Goal: Information Seeking & Learning: Learn about a topic

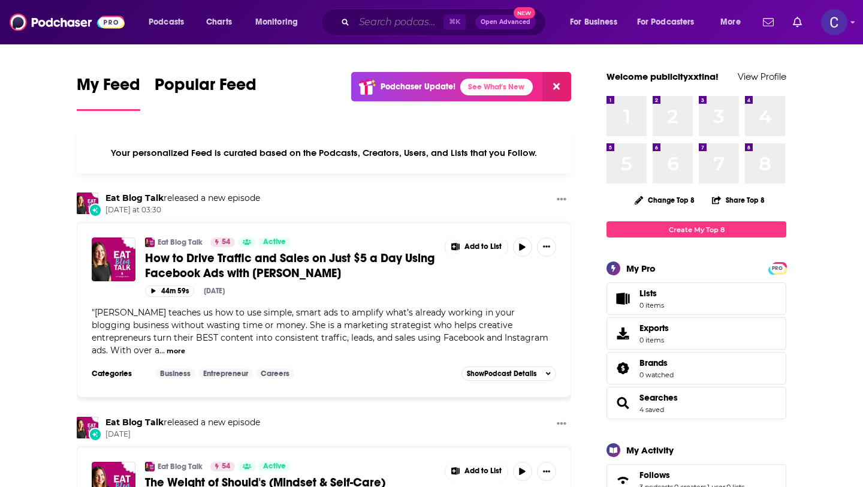
click at [415, 28] on input "Search podcasts, credits, & more..." at bounding box center [398, 22] width 89 height 19
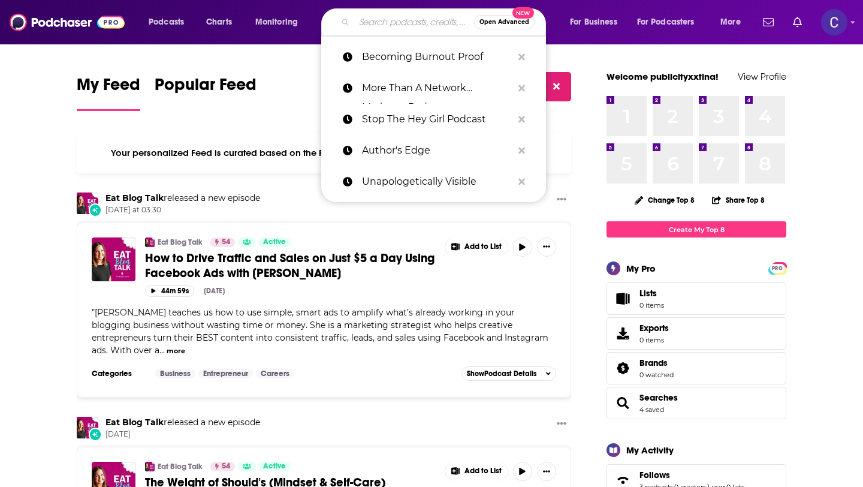
paste input "[MEDICAL_DATA] Peri Punks"
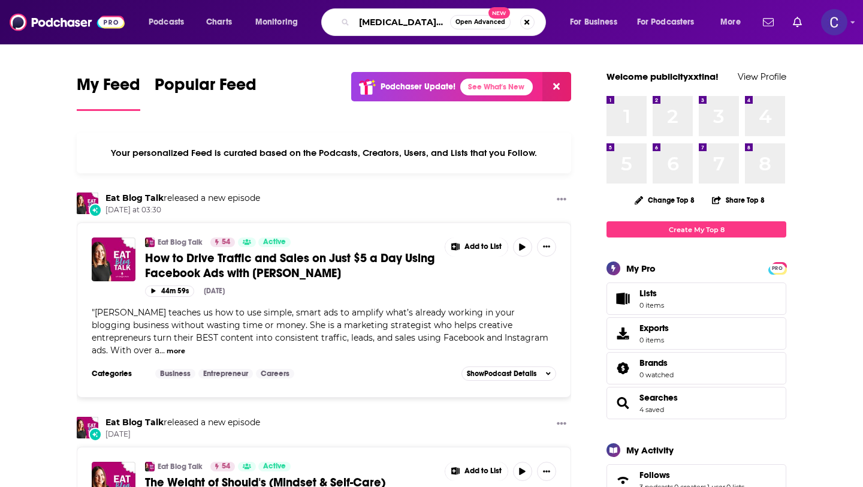
type input "[MEDICAL_DATA] Peri Punks"
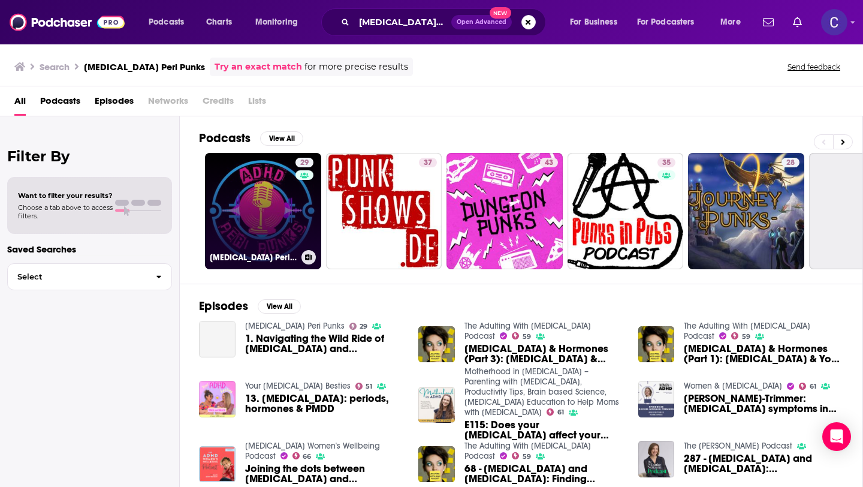
click at [269, 213] on link "29 [MEDICAL_DATA] Peri Punks" at bounding box center [263, 211] width 116 height 116
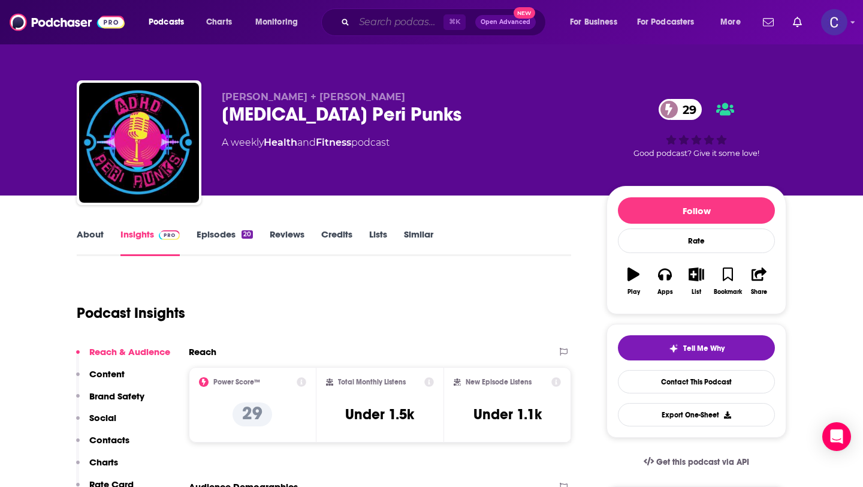
click at [389, 29] on input "Search podcasts, credits, & more..." at bounding box center [398, 22] width 89 height 19
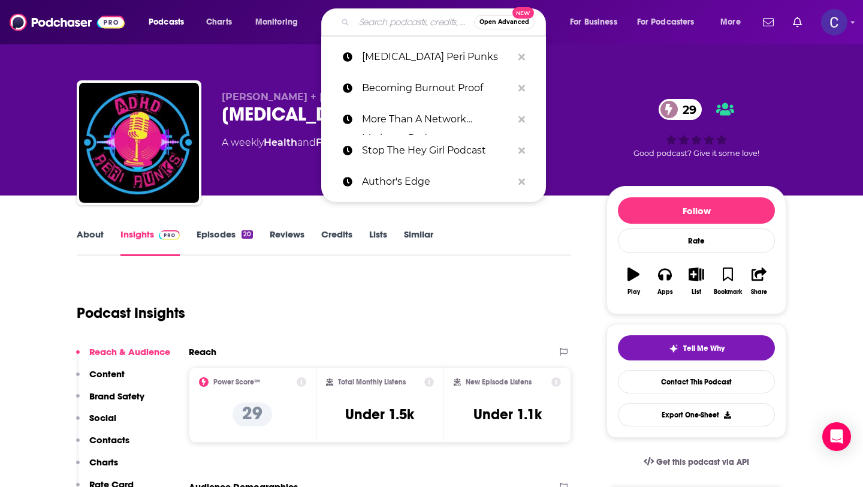
paste input "Victim 2 [PERSON_NAME]: Healing Trauma & Building Real Love"
type input "Victim 2 [PERSON_NAME]: Healing Trauma & Building Real Love"
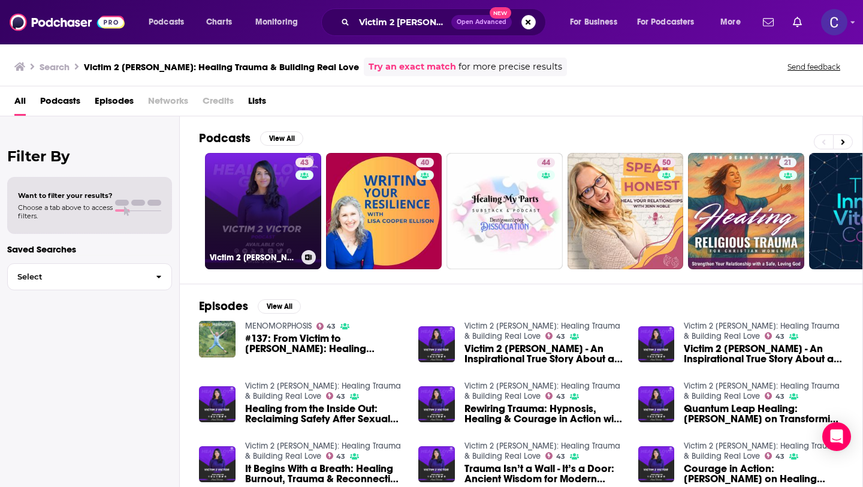
click at [267, 204] on link "43 Victim 2 [PERSON_NAME]: Healing Trauma & Building Real Love" at bounding box center [263, 211] width 116 height 116
